Goal: Navigation & Orientation: Find specific page/section

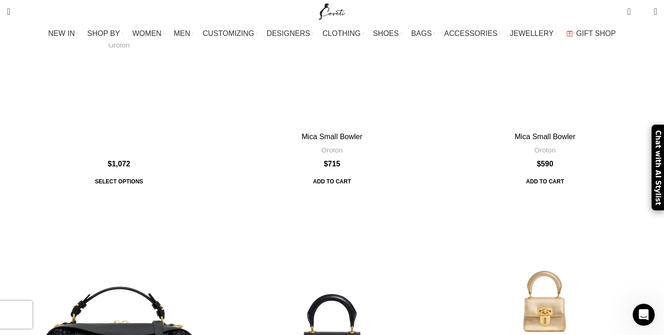
scroll to position [22249, 0]
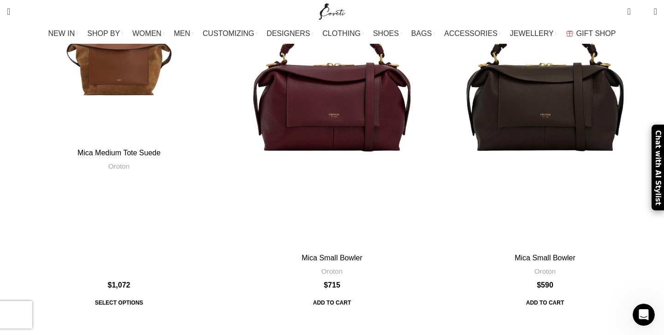
click at [330, 10] on img "Site logo" at bounding box center [332, 11] width 31 height 23
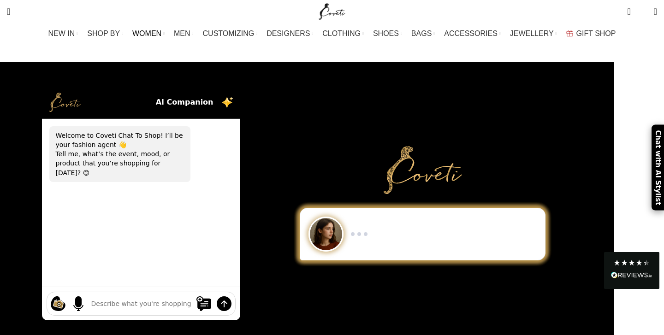
click at [161, 33] on span "WOMEN" at bounding box center [146, 33] width 29 height 9
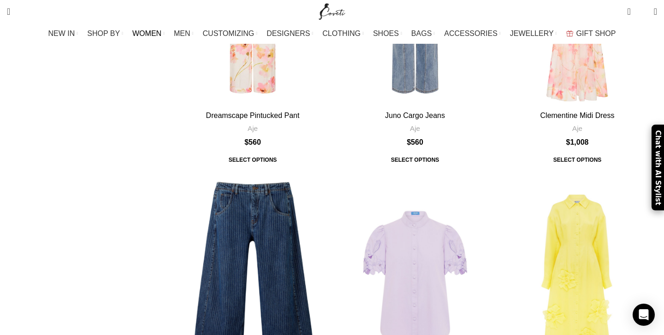
scroll to position [2239, 0]
